Goal: Task Accomplishment & Management: Manage account settings

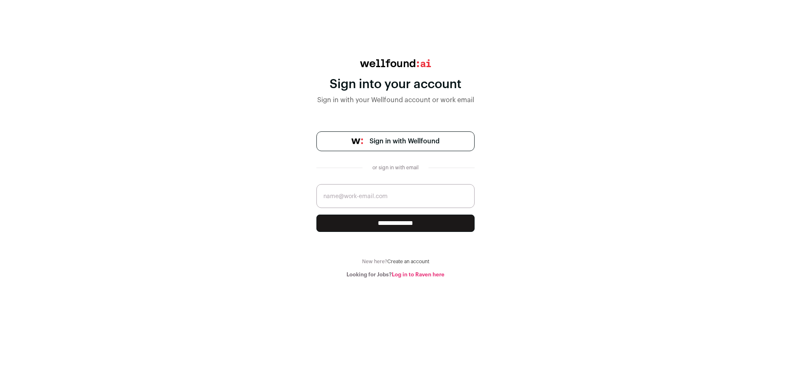
click at [409, 142] on span "Sign in with Wellfound" at bounding box center [405, 141] width 70 height 10
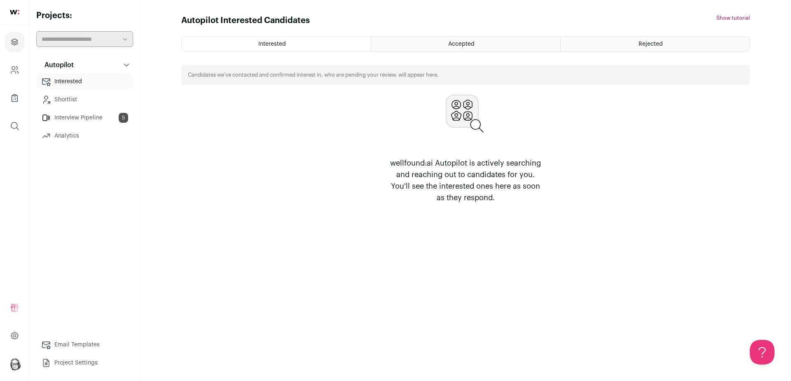
click at [77, 119] on link "Interview Pipeline 5" at bounding box center [84, 118] width 97 height 16
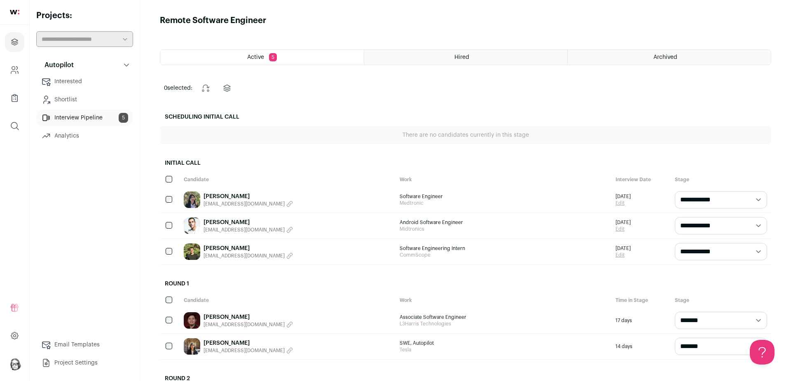
click at [286, 231] on icon "button" at bounding box center [289, 230] width 7 height 7
click at [235, 222] on link "[PERSON_NAME]" at bounding box center [226, 222] width 46 height 8
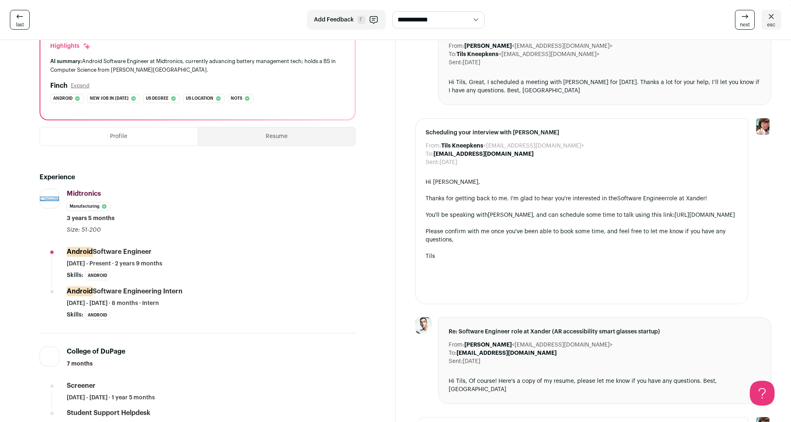
scroll to position [83, 0]
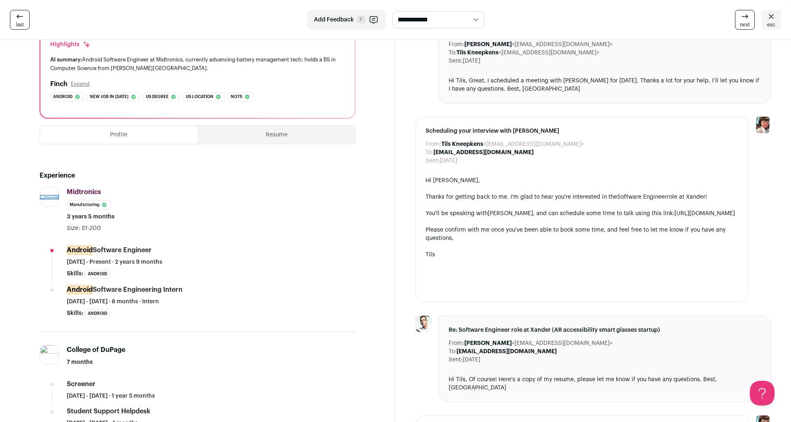
click at [284, 136] on button "Resume" at bounding box center [276, 135] width 157 height 18
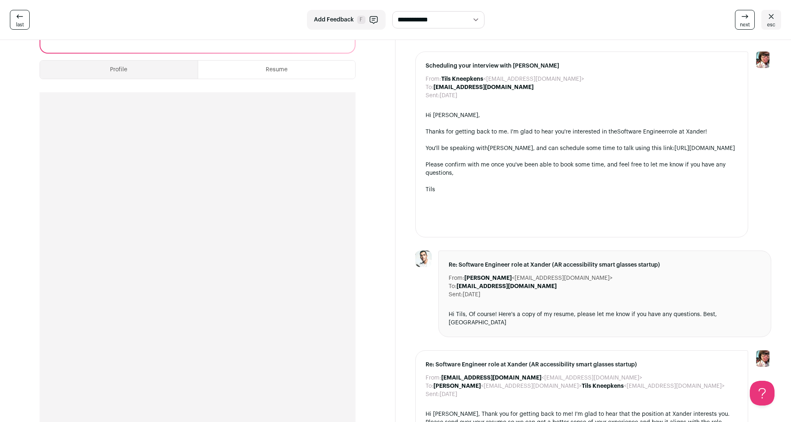
scroll to position [151, 0]
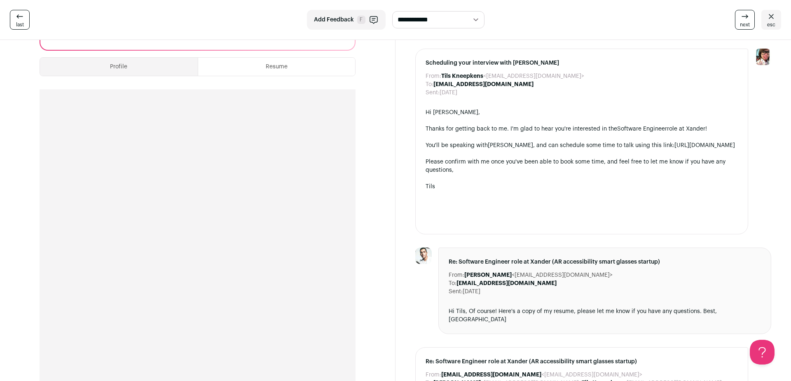
click at [145, 70] on button "Profile" at bounding box center [119, 67] width 158 height 18
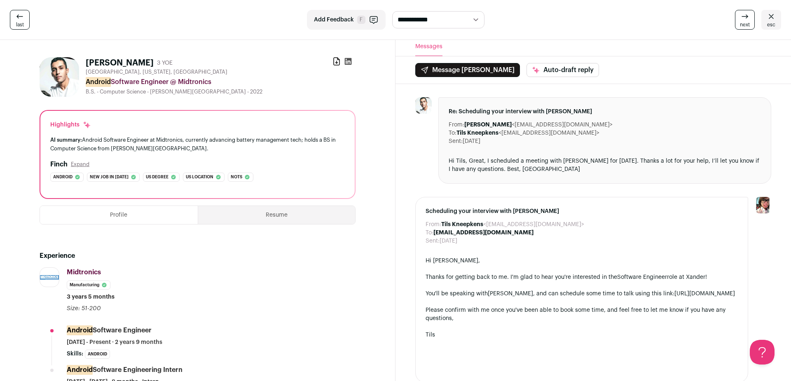
scroll to position [2, 0]
click at [335, 62] on icon at bounding box center [336, 62] width 8 height 8
click at [311, 63] on div "[PERSON_NAME] 3 YOE Download resume" at bounding box center [221, 64] width 270 height 12
